Goal: Find specific page/section: Find specific page/section

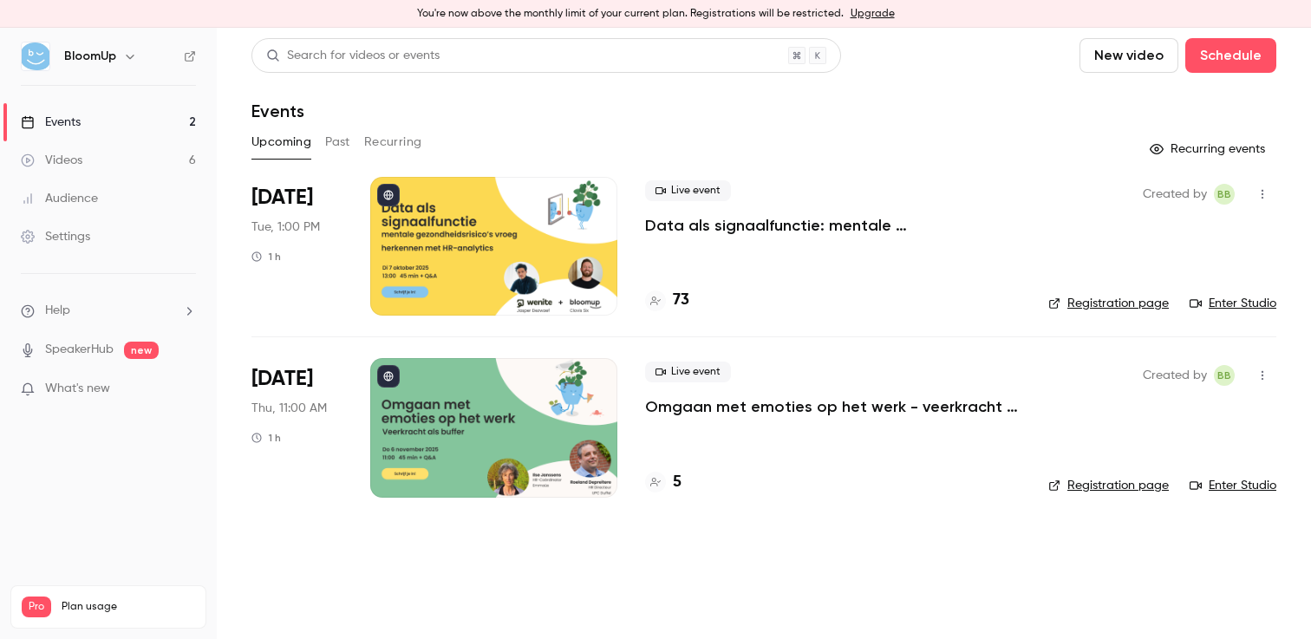
click at [571, 223] on div at bounding box center [493, 246] width 247 height 139
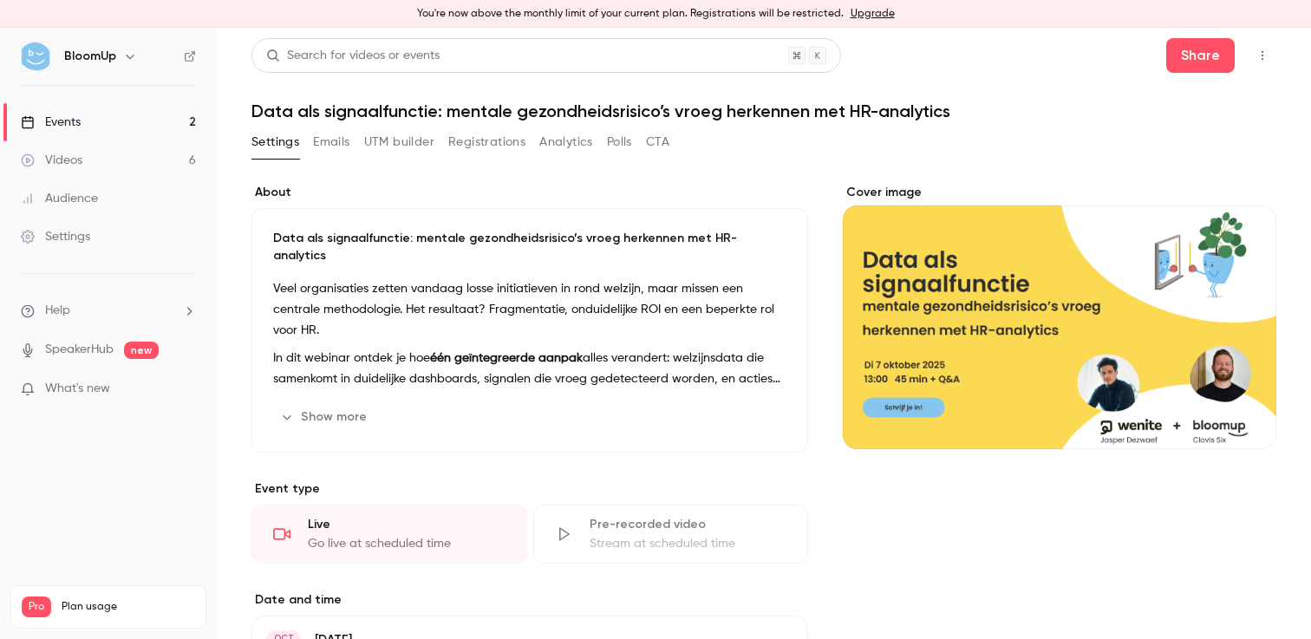
click at [478, 137] on button "Registrations" at bounding box center [486, 142] width 77 height 28
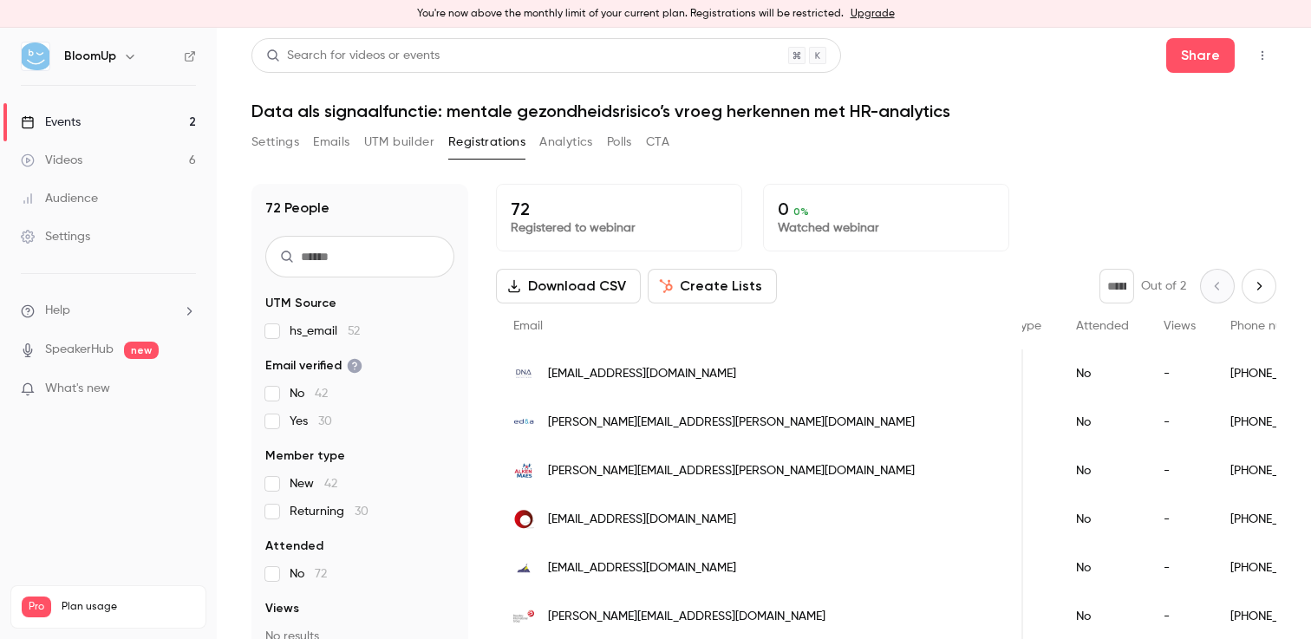
scroll to position [0, 373]
click at [133, 120] on link "Events 2" at bounding box center [108, 122] width 217 height 38
